Goal: Task Accomplishment & Management: Use online tool/utility

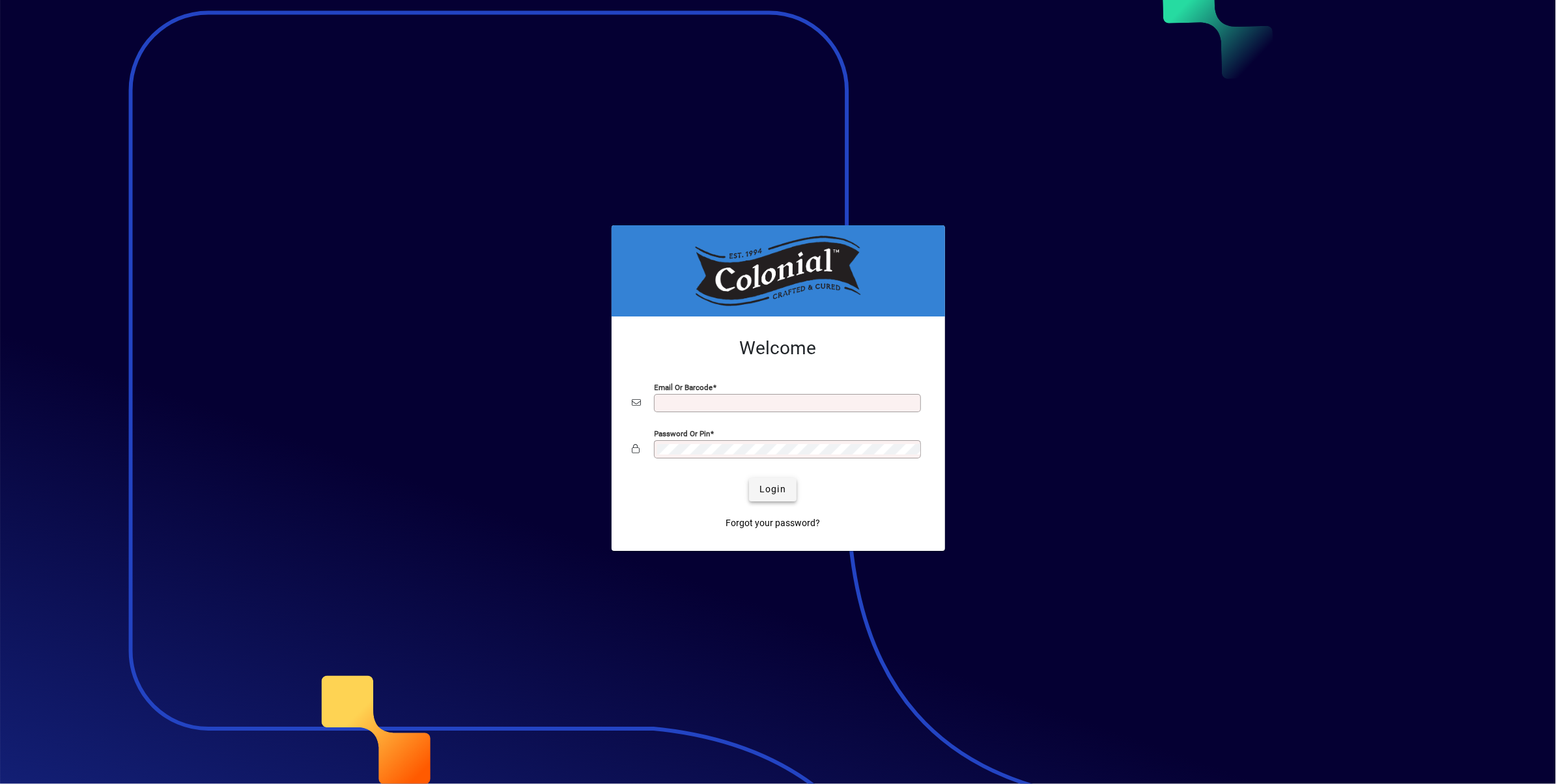
type input "**********"
click at [780, 485] on span "Login" at bounding box center [773, 490] width 27 height 14
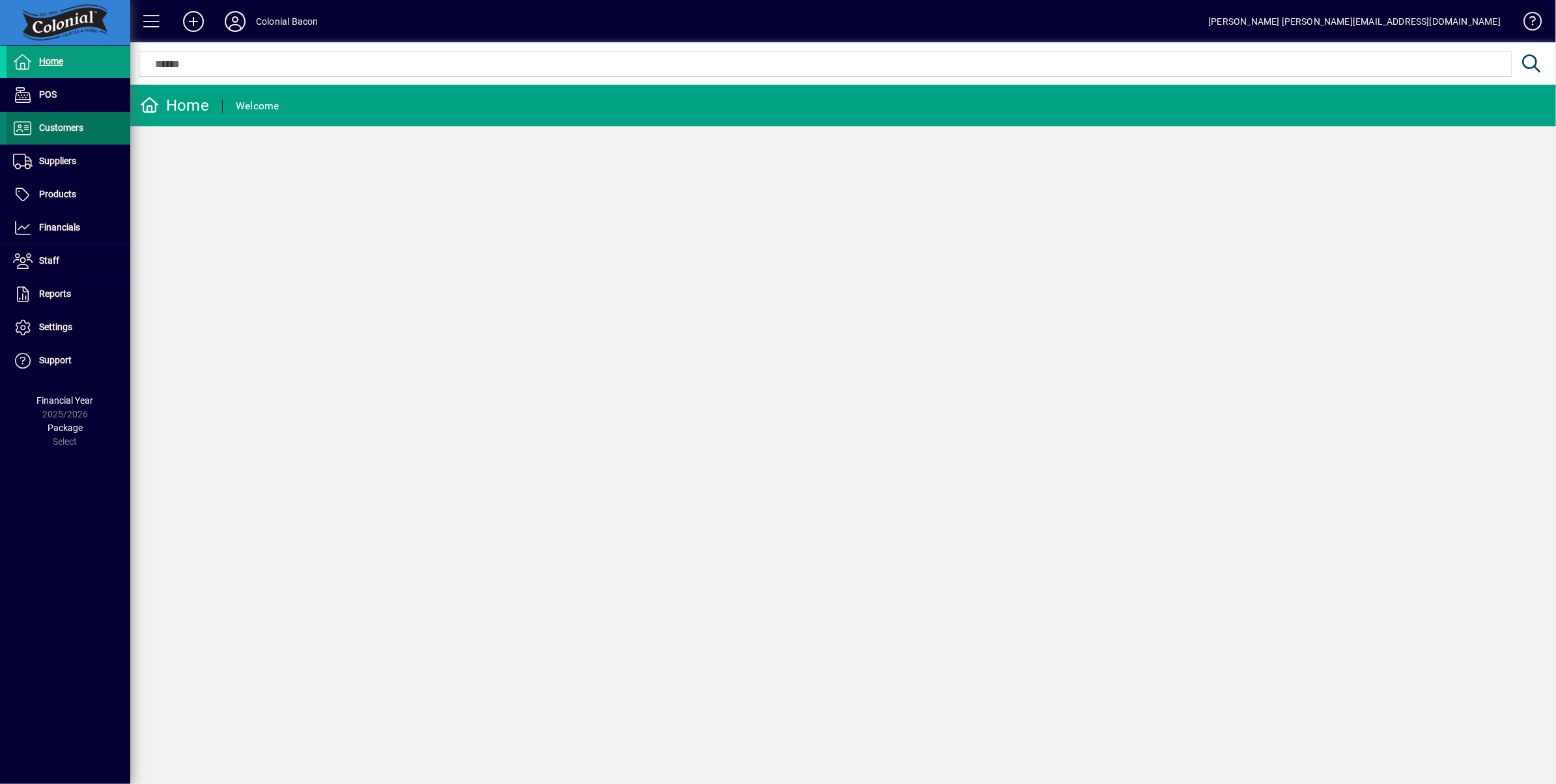
click at [62, 134] on span "Customers" at bounding box center [45, 128] width 77 height 15
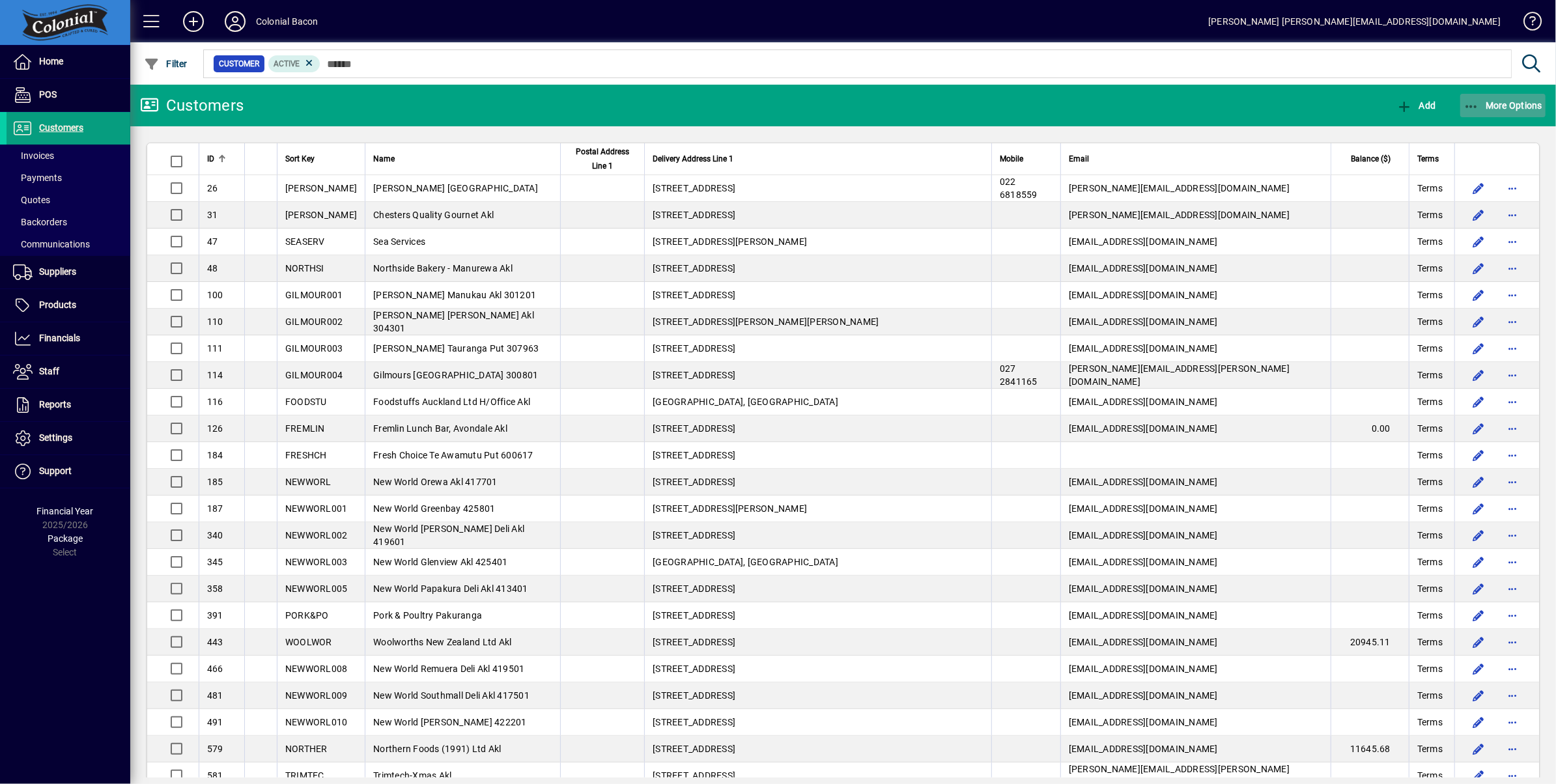
click at [1513, 100] on span "More Options" at bounding box center [1503, 105] width 79 height 11
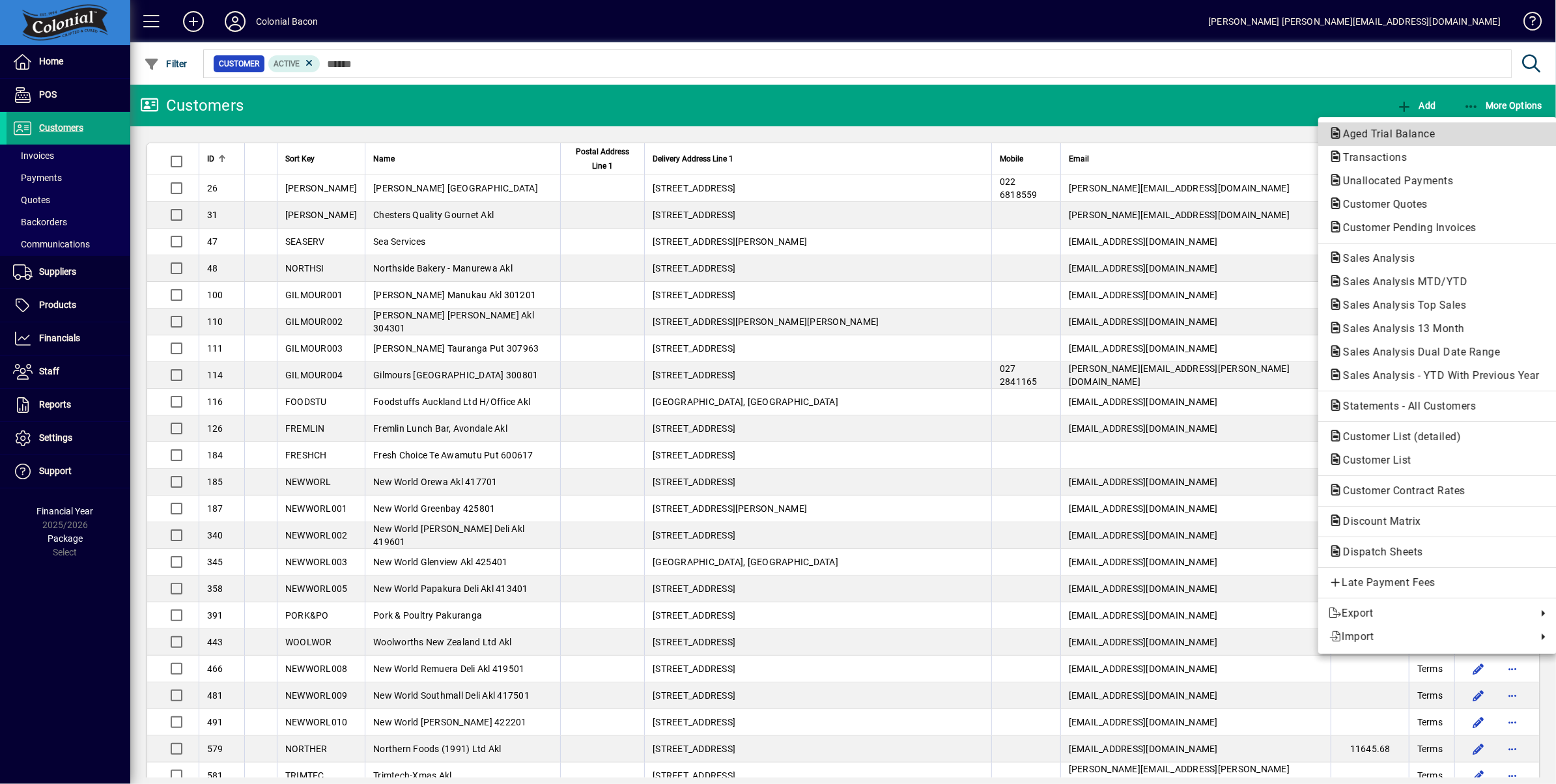
click at [1377, 133] on span "Aged Trial Balance" at bounding box center [1385, 134] width 113 height 12
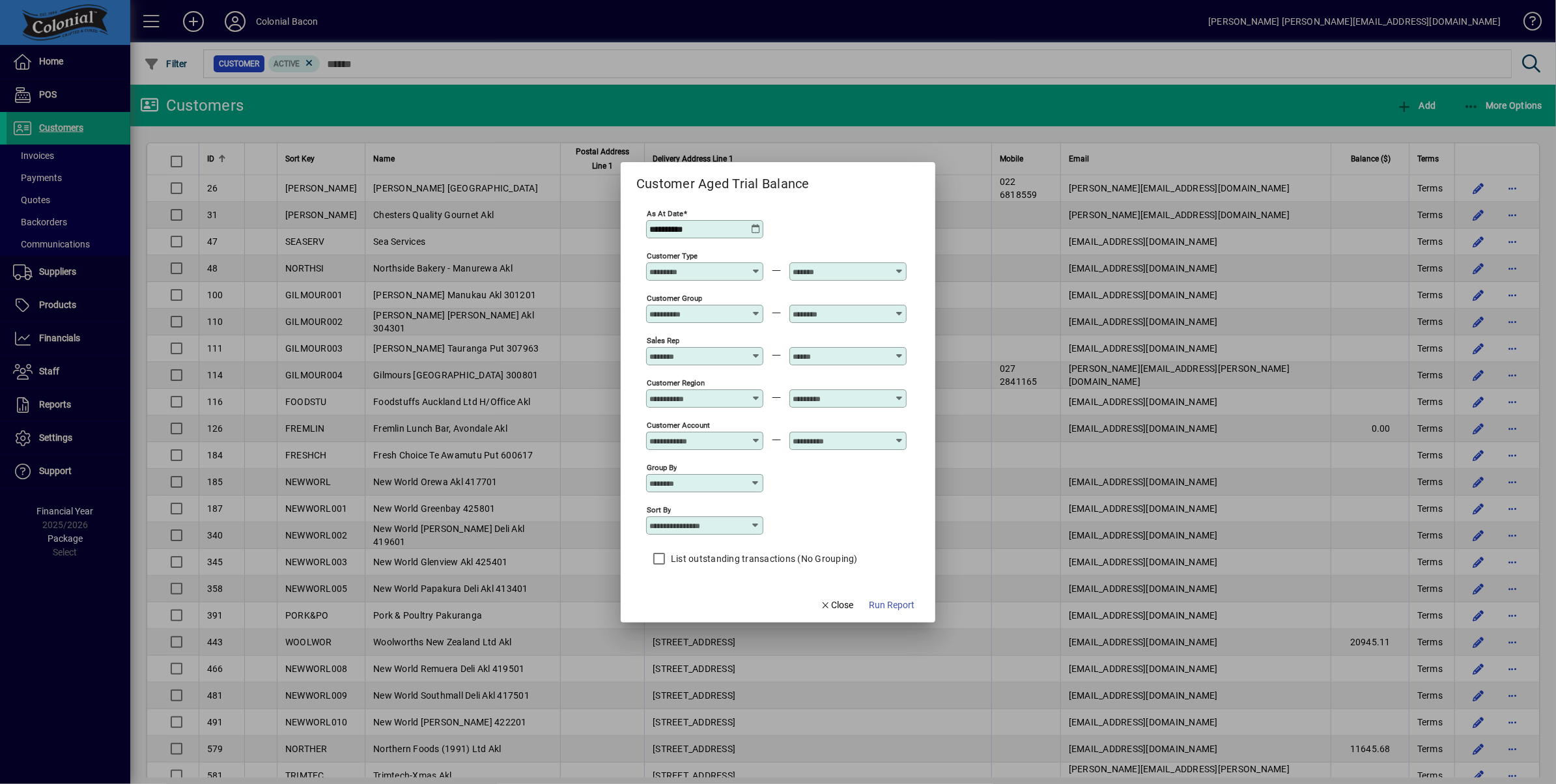
click at [753, 228] on icon at bounding box center [756, 229] width 11 height 11
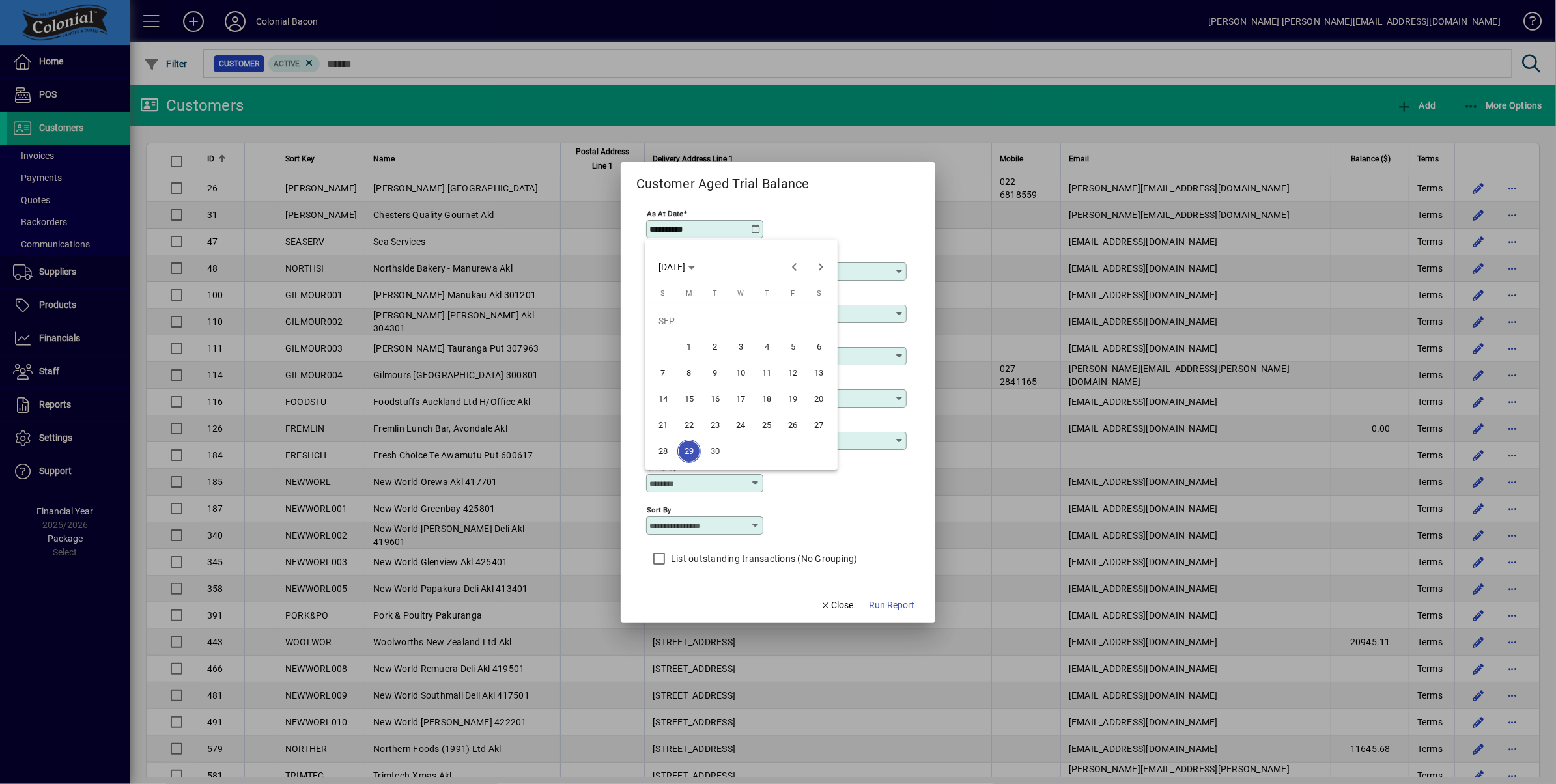
click at [716, 451] on span "30" at bounding box center [715, 451] width 24 height 24
type input "**********"
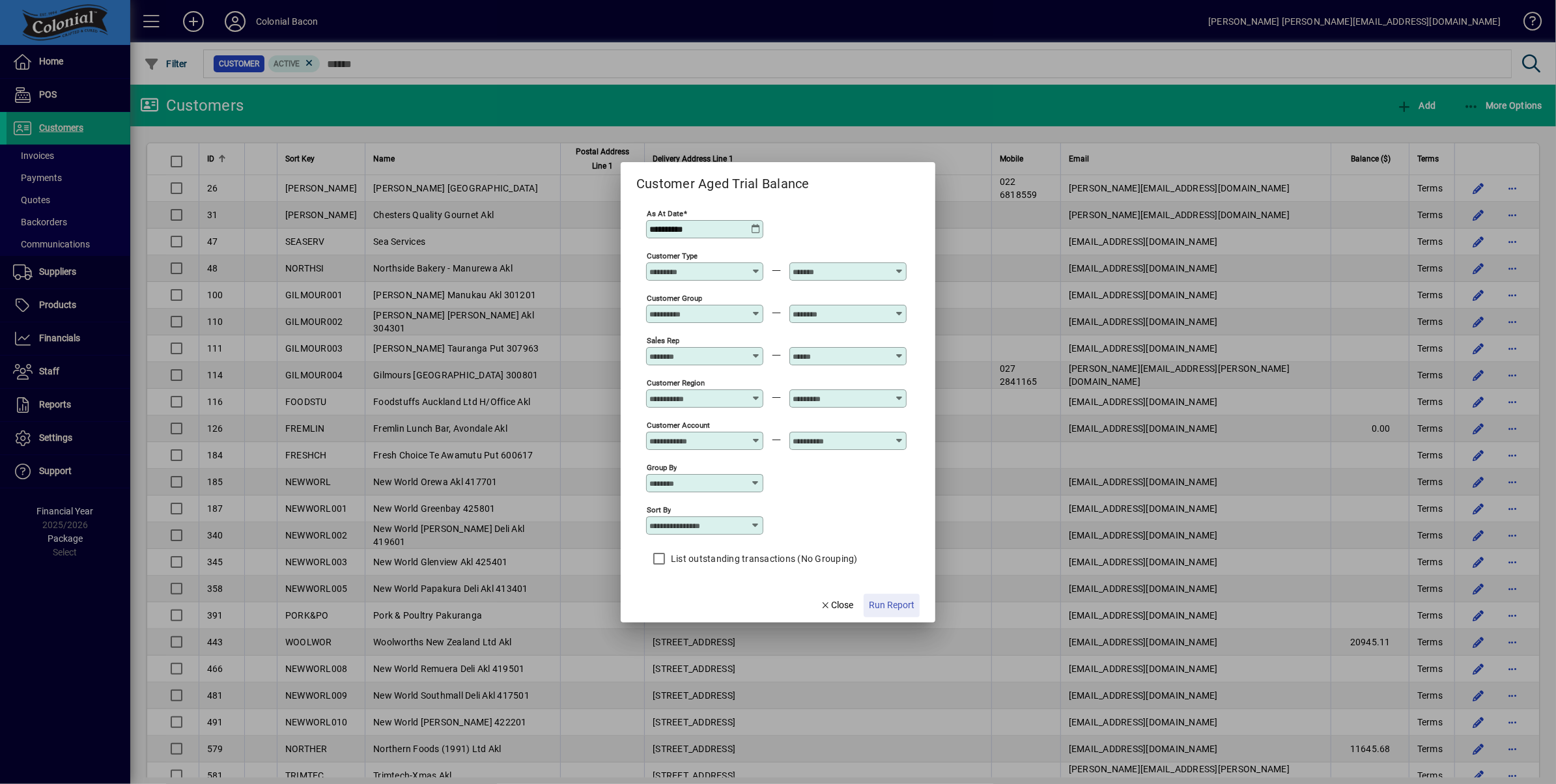
click at [899, 600] on span "Run Report" at bounding box center [891, 606] width 45 height 14
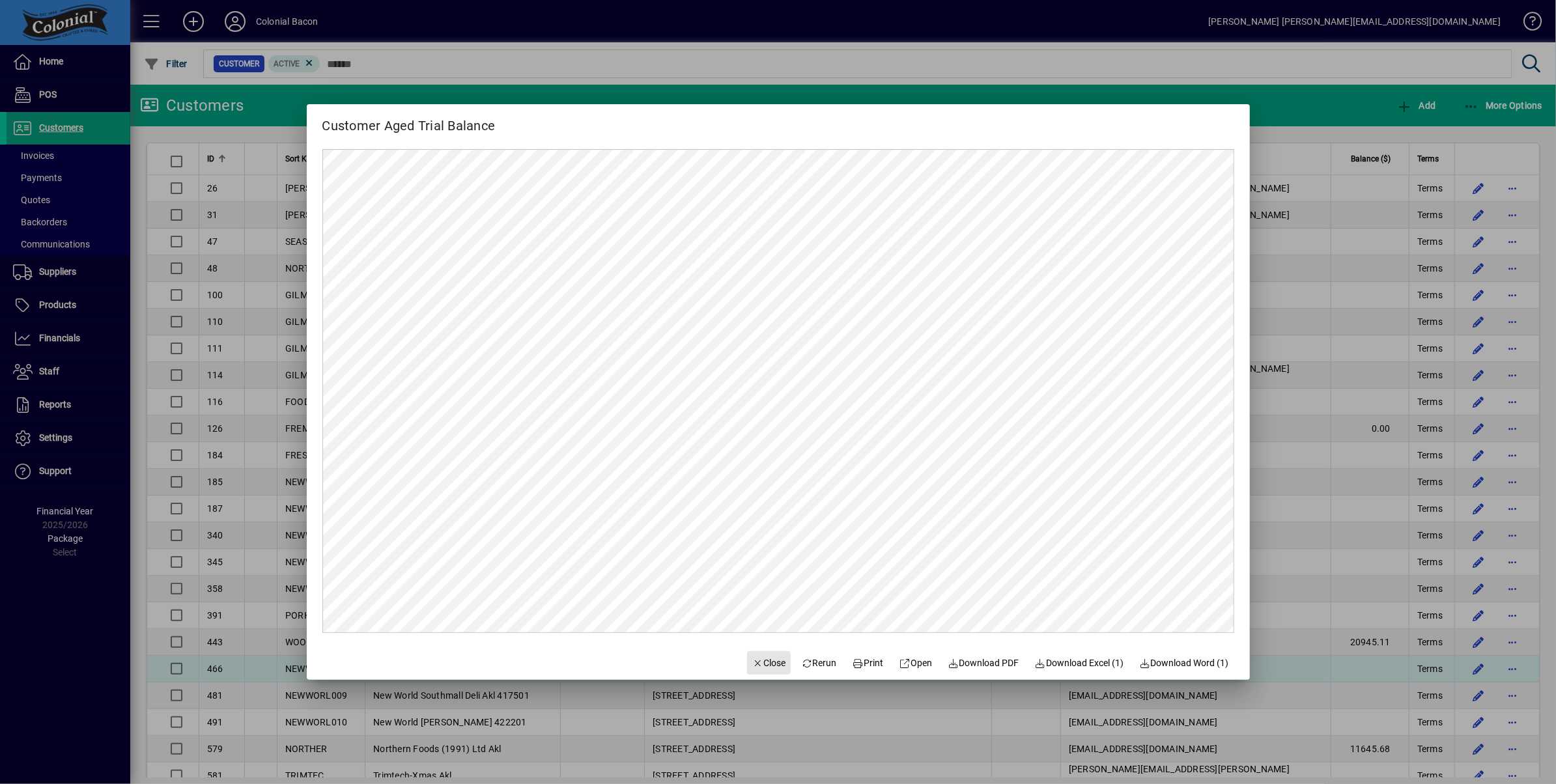
click at [760, 663] on span "Close" at bounding box center [770, 663] width 34 height 14
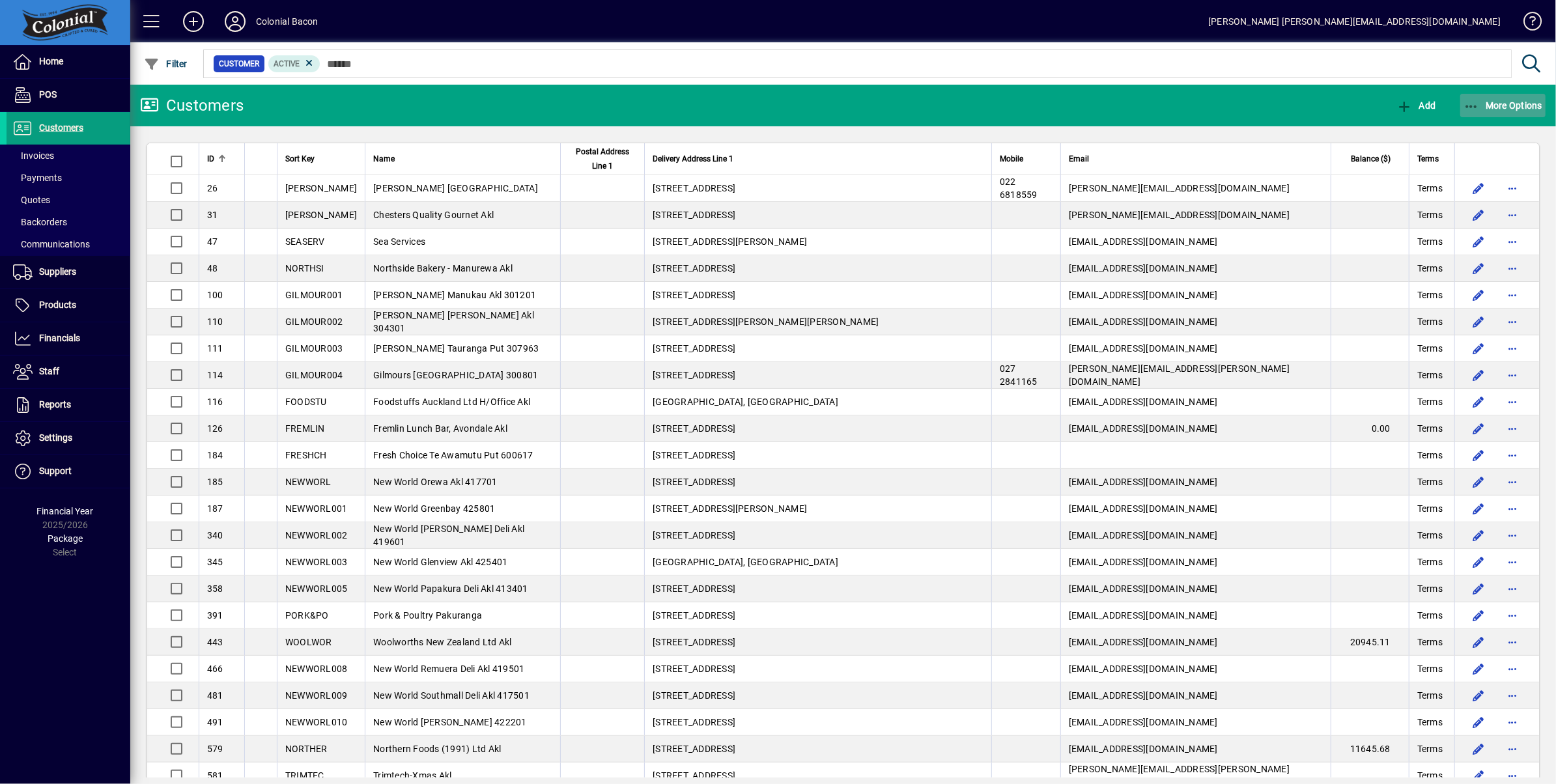
click at [1499, 105] on span "More Options" at bounding box center [1503, 105] width 79 height 11
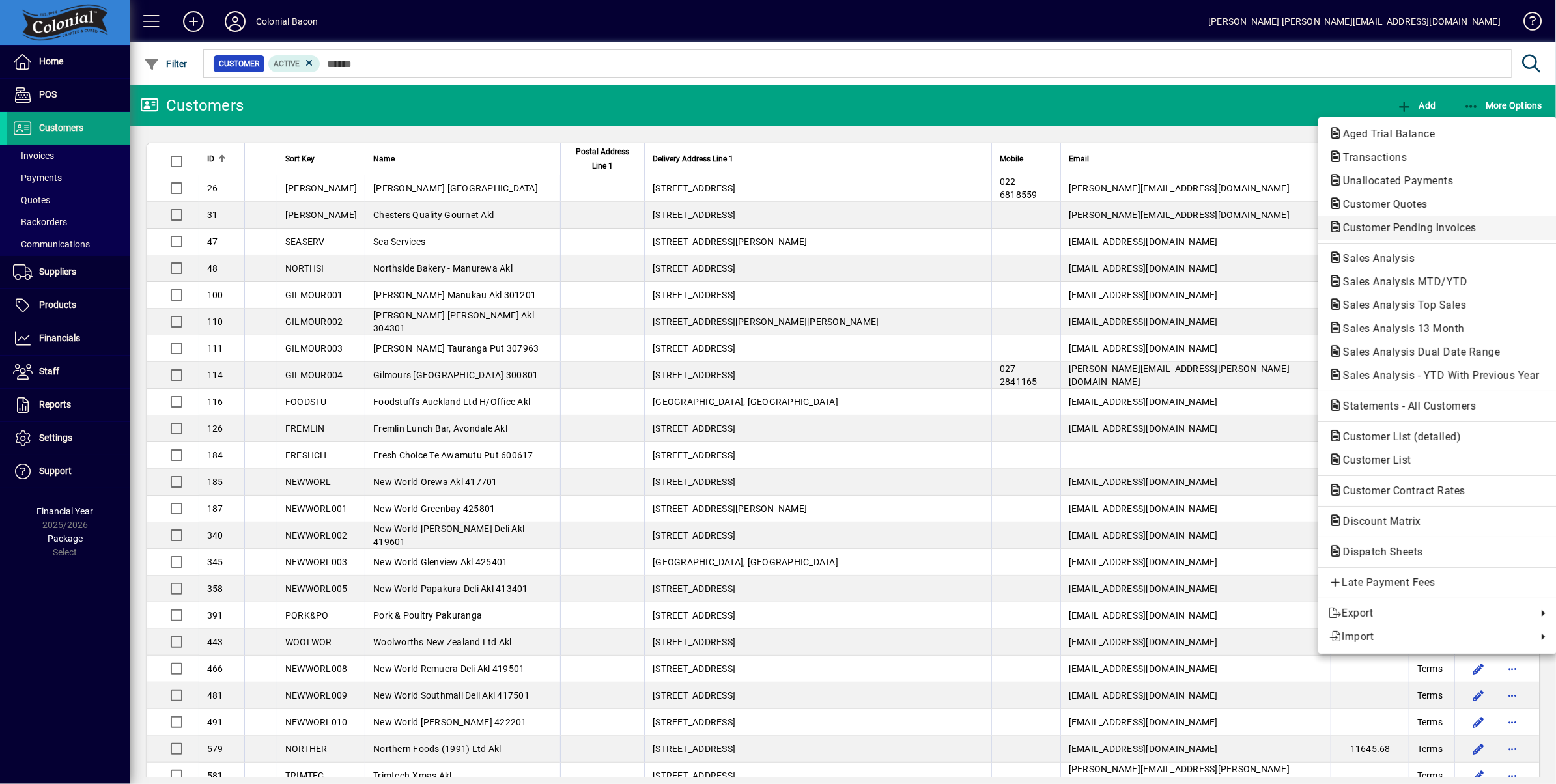
click at [1445, 225] on span "Customer Pending Invoices" at bounding box center [1406, 228] width 155 height 12
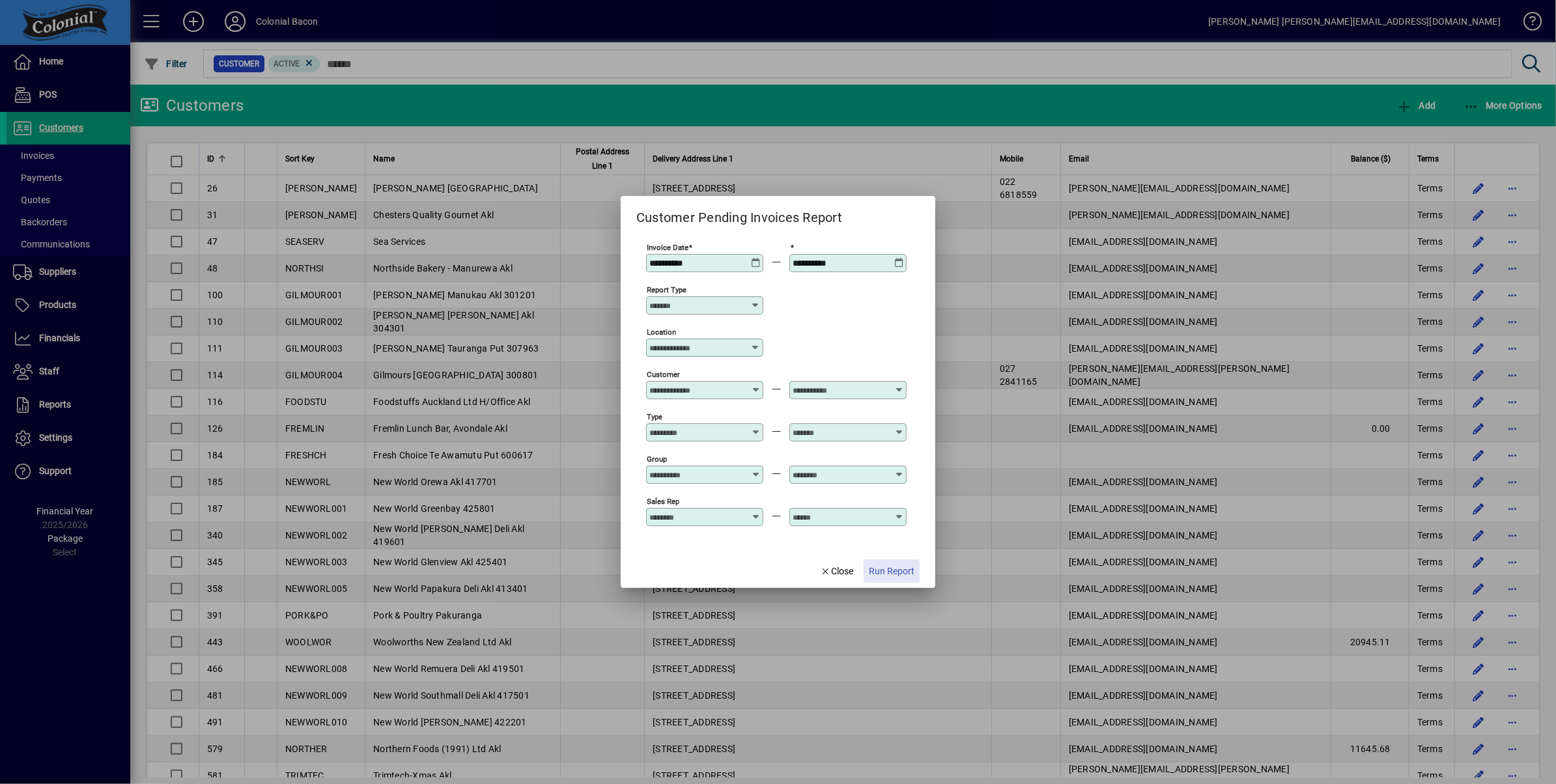
click at [892, 568] on span "Run Report" at bounding box center [891, 572] width 45 height 14
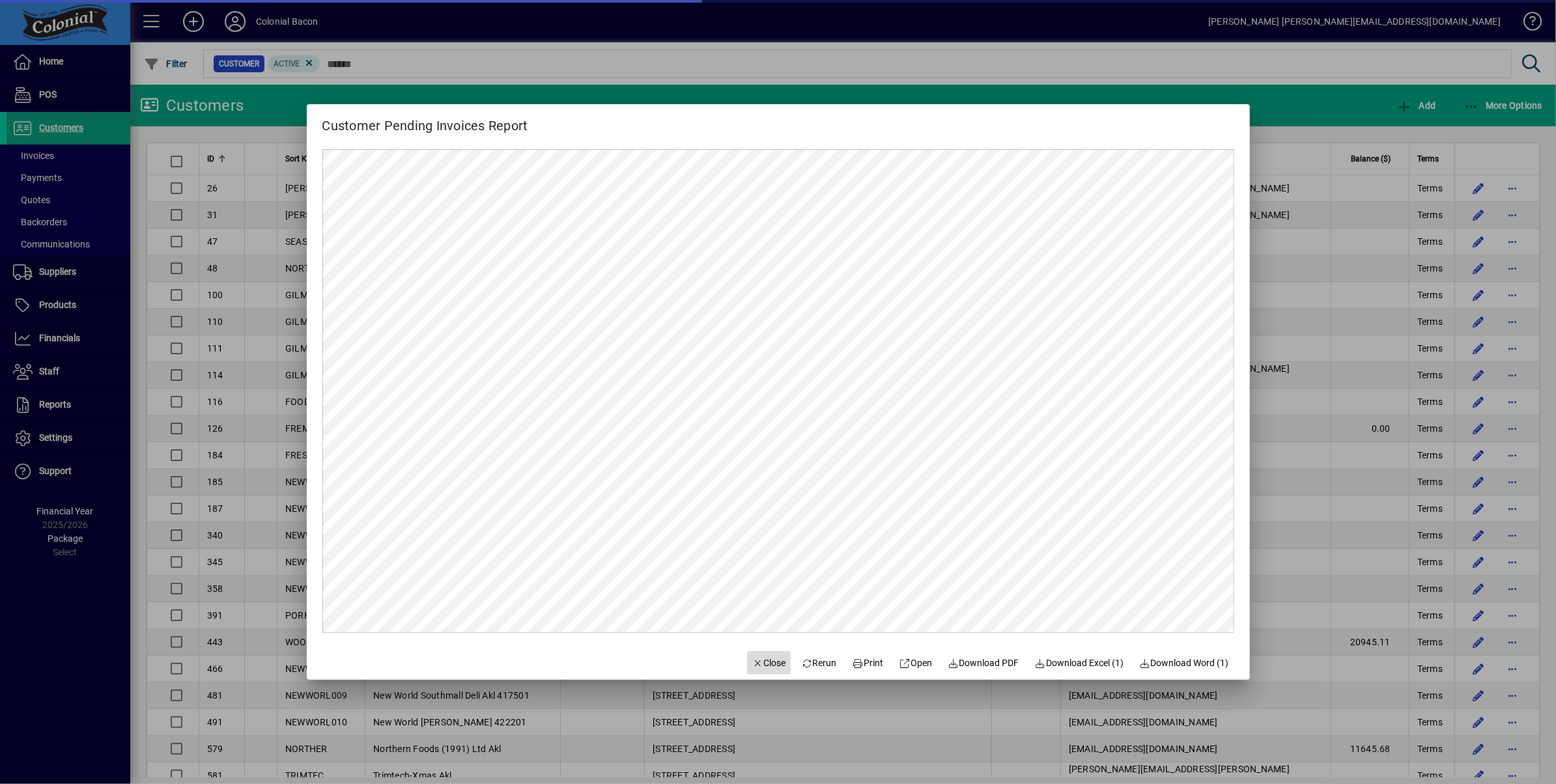
click at [756, 663] on span "Close" at bounding box center [770, 663] width 34 height 14
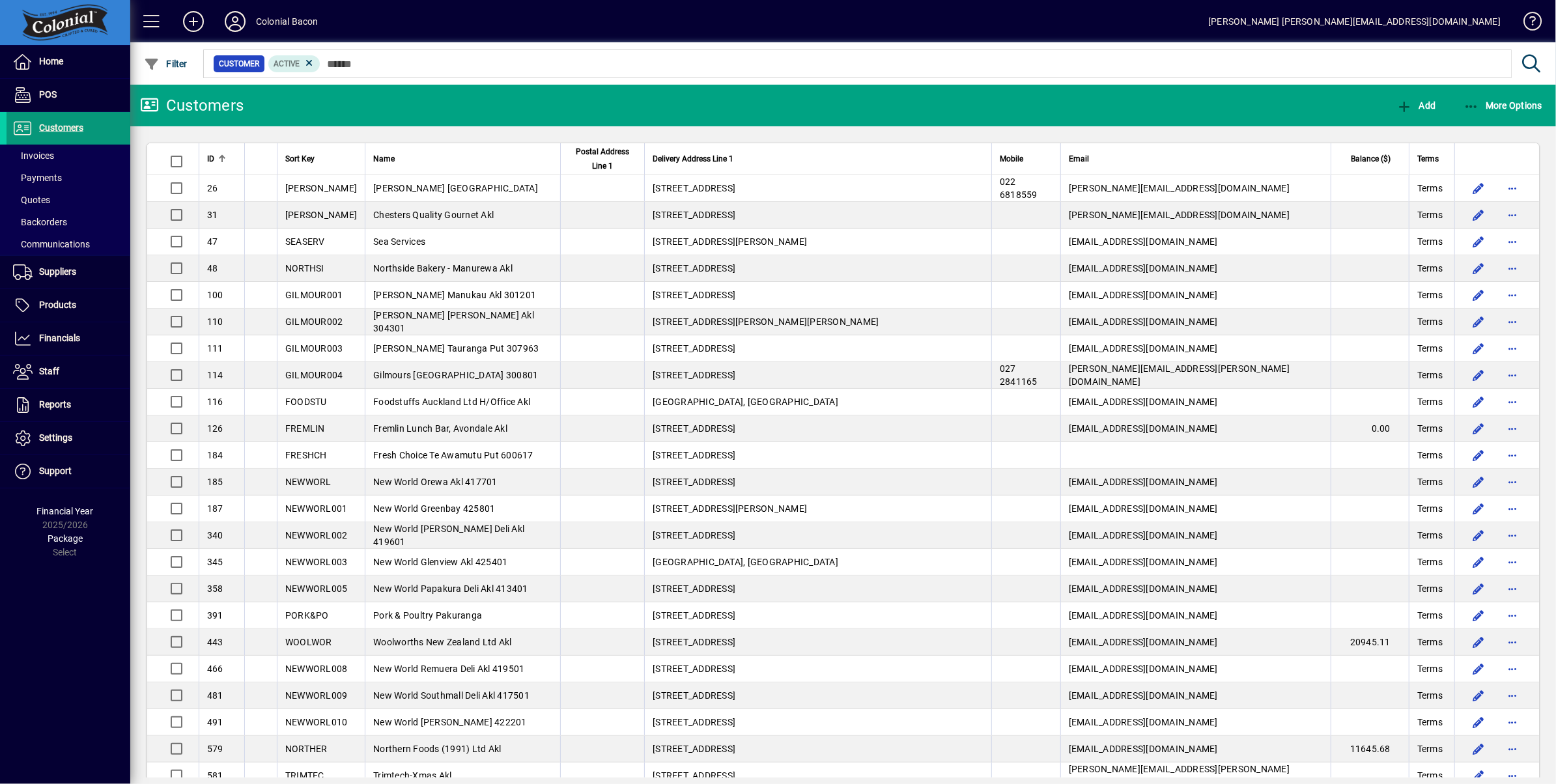
click at [66, 131] on span "Customers" at bounding box center [62, 128] width 45 height 11
